Goal: Information Seeking & Learning: Learn about a topic

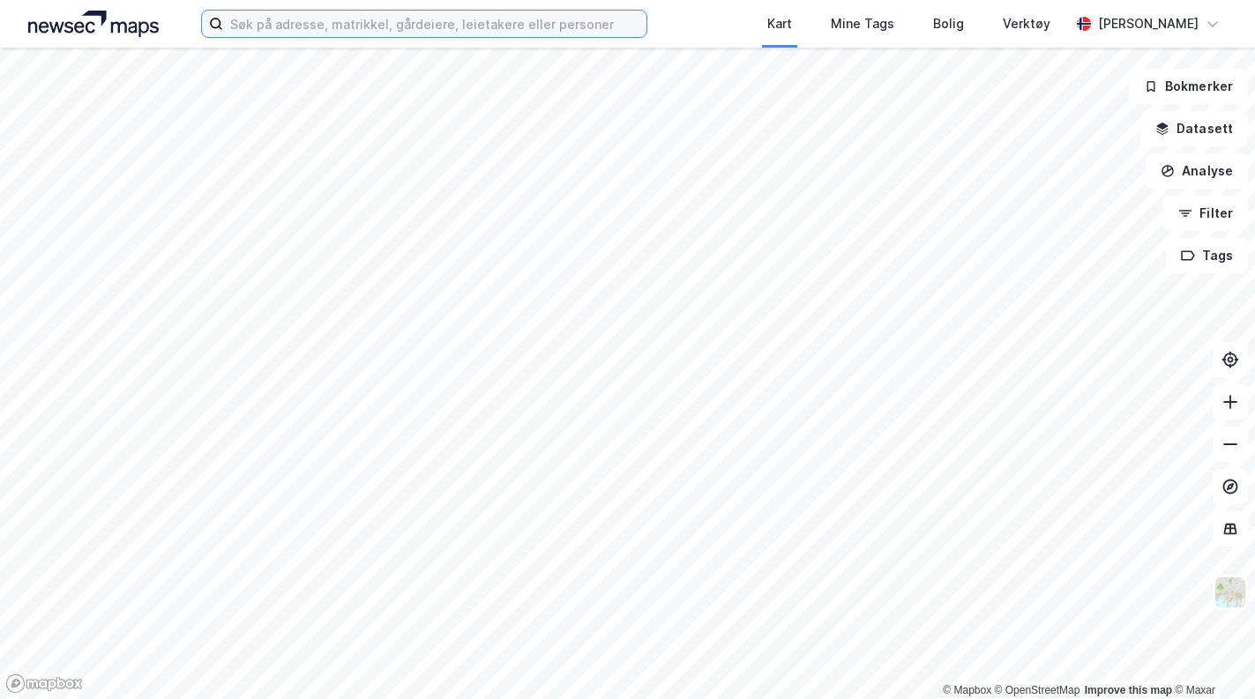
click at [543, 18] on input at bounding box center [434, 24] width 423 height 26
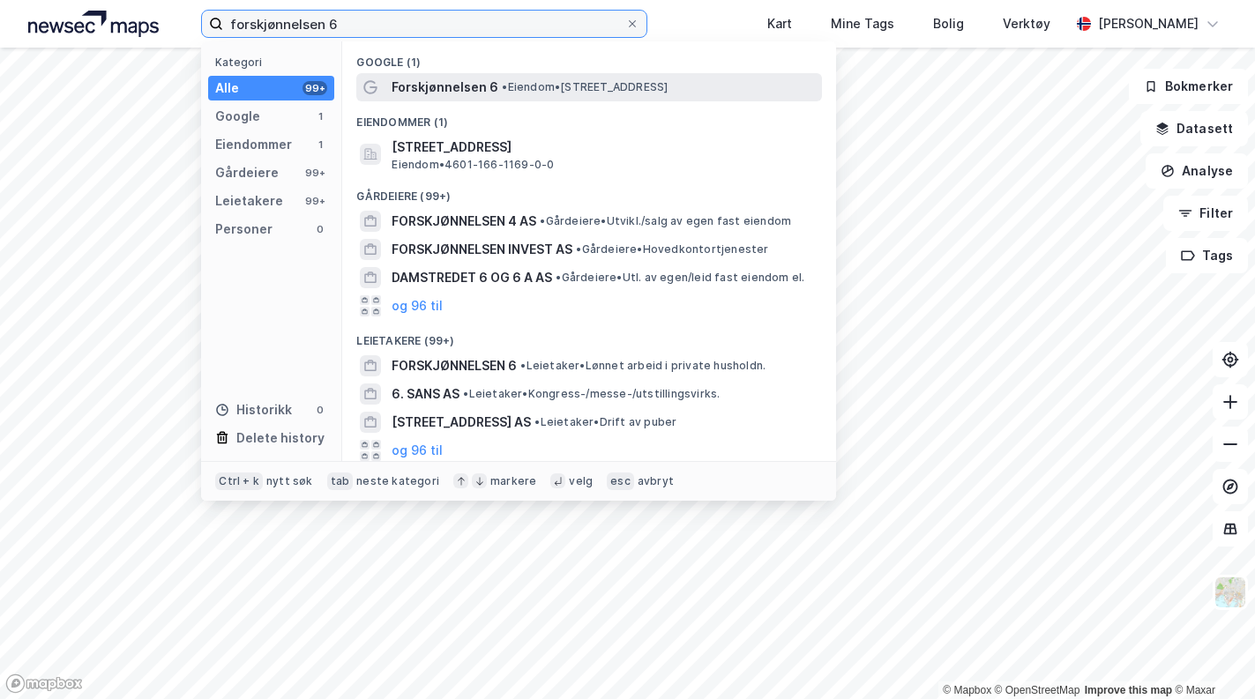
type input "forskjønnelsen 6"
click at [496, 90] on div "Forskjønnelsen 6 • Eiendom • [STREET_ADDRESS]" at bounding box center [605, 87] width 427 height 21
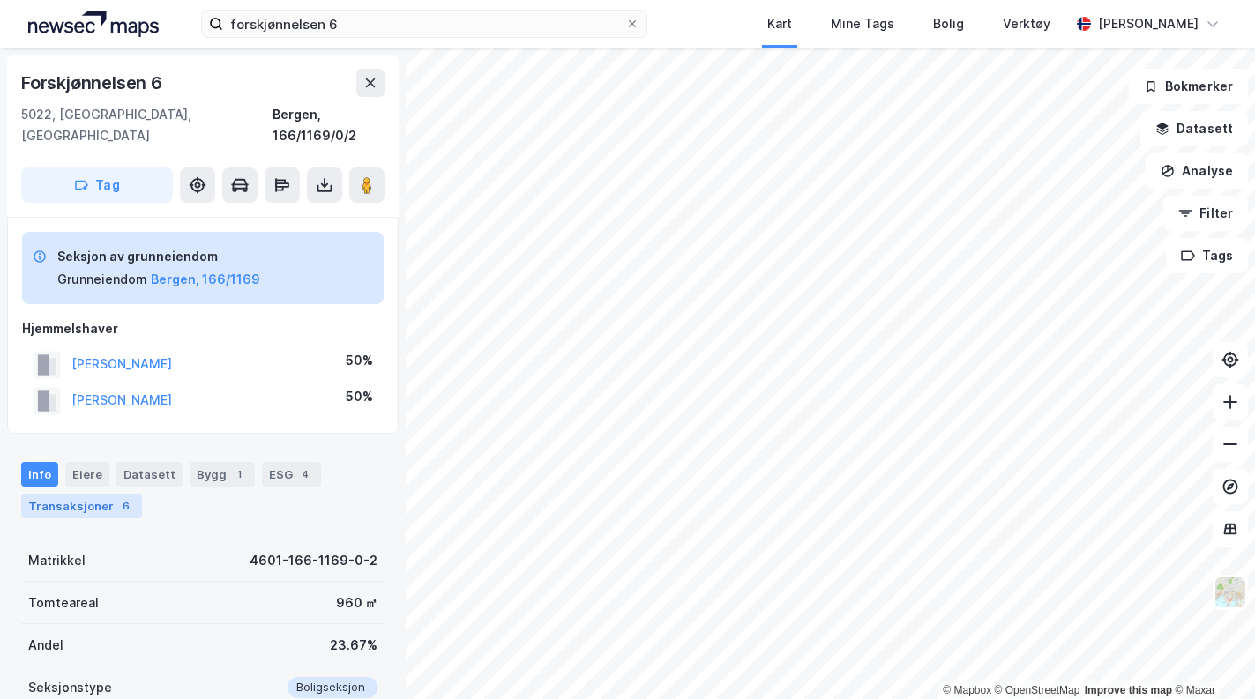
click at [107, 494] on div "Transaksjoner 6" at bounding box center [81, 506] width 121 height 25
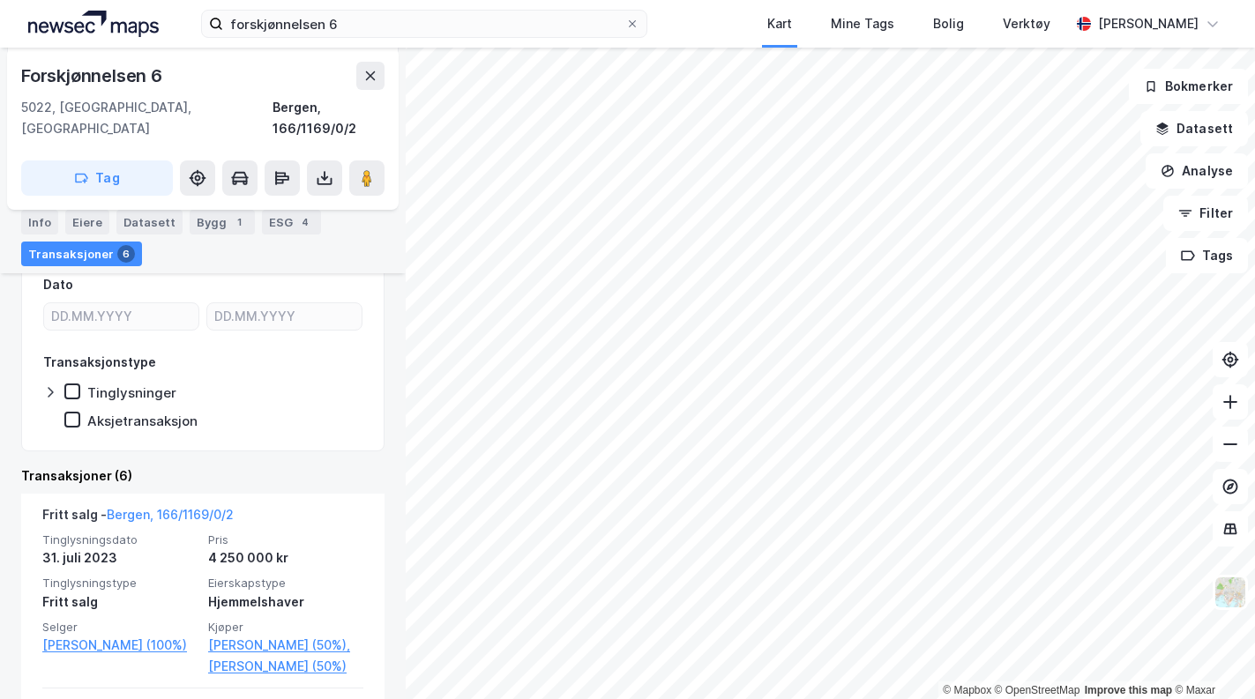
scroll to position [588, 0]
